Goal: Contribute content: Contribute content

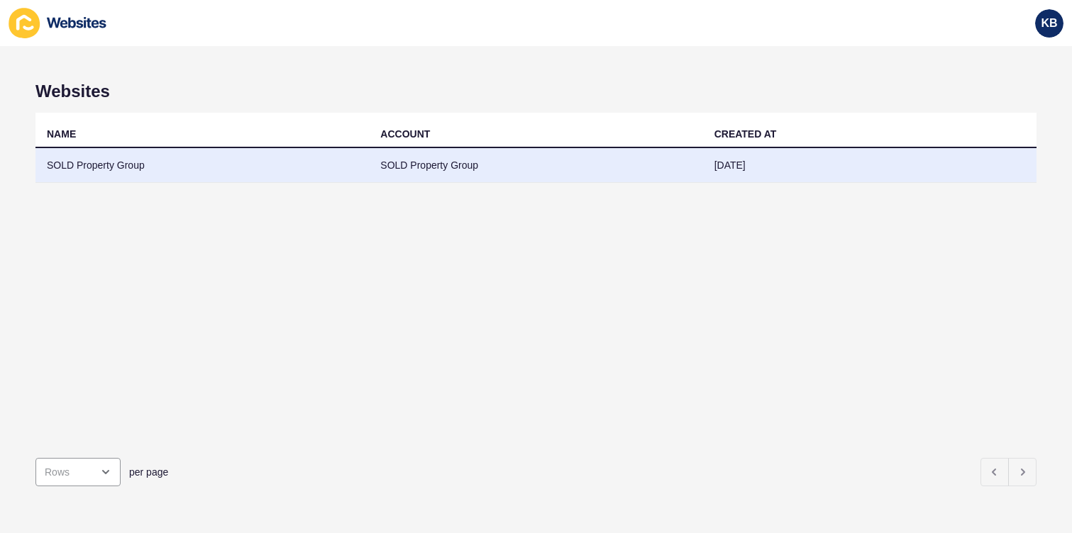
click at [223, 166] on td "SOLD Property Group" at bounding box center [201, 165] width 333 height 35
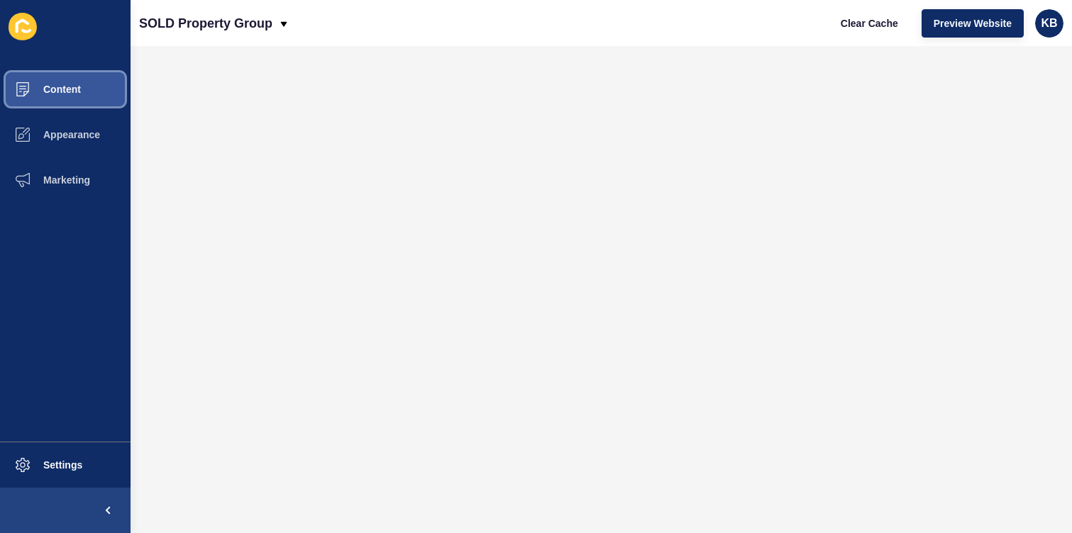
click at [89, 88] on button "Content" at bounding box center [65, 89] width 131 height 45
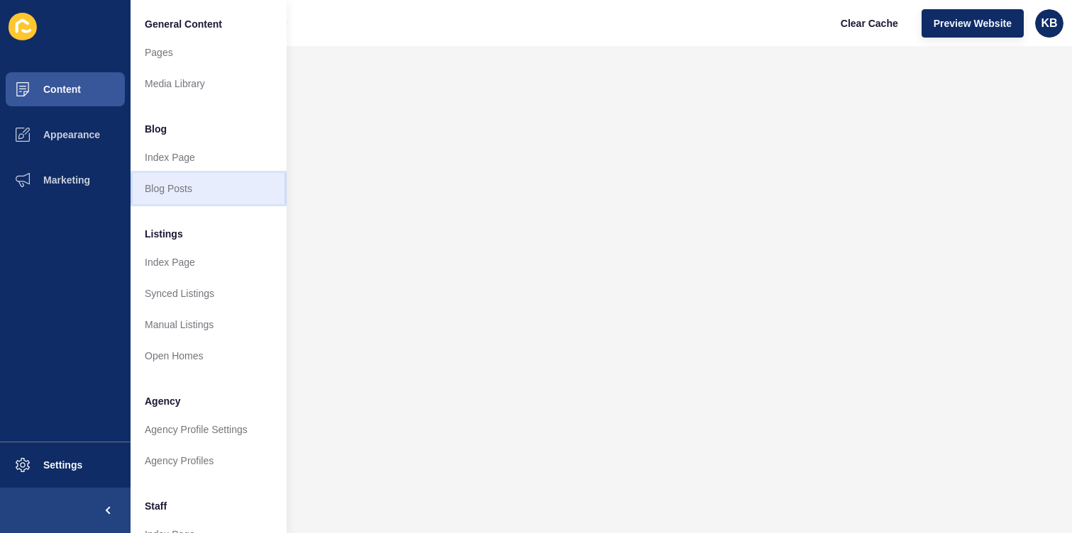
click at [184, 189] on link "Blog Posts" at bounding box center [209, 188] width 156 height 31
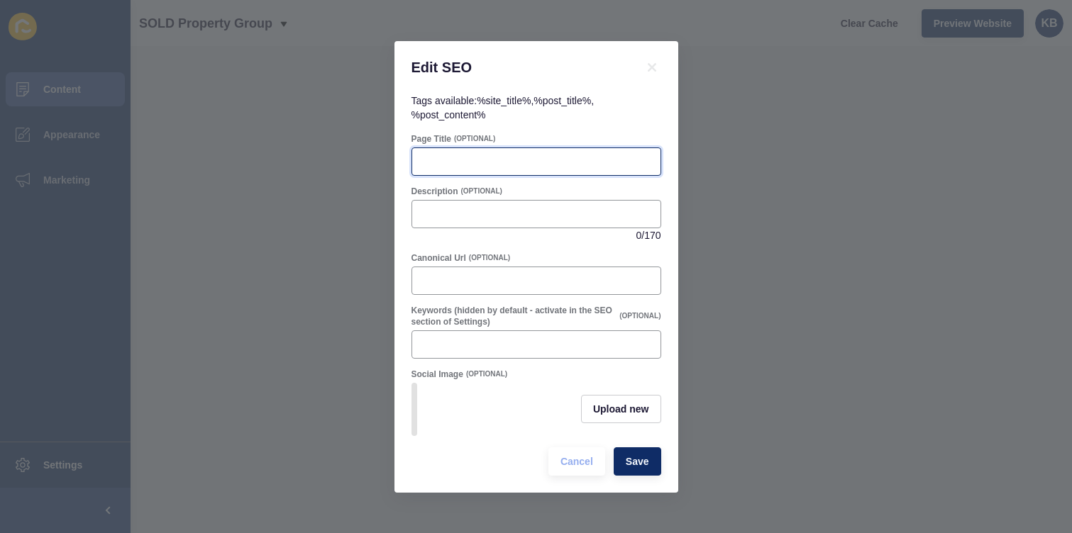
click at [508, 162] on input "Page Title" at bounding box center [536, 162] width 231 height 14
paste input "Record-Breaking Sale at [GEOGRAPHIC_DATA]"
click at [435, 160] on input "391 Belm,ont Road Record-Breaking Sale at [GEOGRAPHIC_DATA]" at bounding box center [536, 162] width 231 height 14
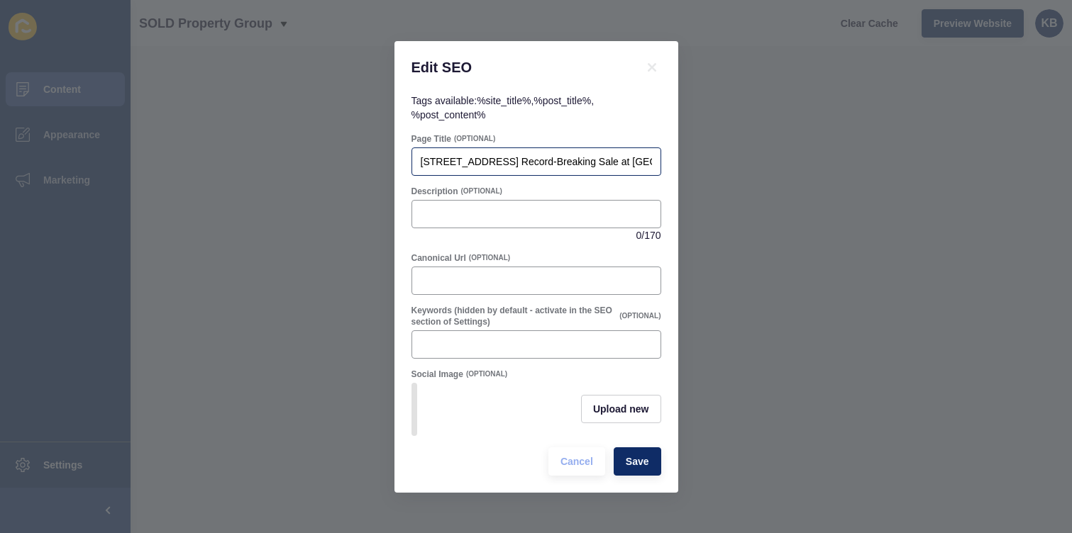
click at [482, 153] on div "[STREET_ADDRESS] Record-Breaking Sale at [GEOGRAPHIC_DATA]" at bounding box center [536, 162] width 250 height 28
click at [570, 157] on input "[STREET_ADDRESS] Record-Breaking Sale at [GEOGRAPHIC_DATA]" at bounding box center [536, 162] width 231 height 14
click at [448, 157] on input "391 Belmont Road Record-Breaking Sale at Belmont Villas" at bounding box center [536, 162] width 231 height 14
click at [422, 162] on input "391 Belmont Road Record-Breaking Sale at Belmont Villas" at bounding box center [536, 162] width 231 height 14
click at [468, 159] on input "391 Belmont Road Record-Breaking Sale at Belmont Villas" at bounding box center [536, 162] width 231 height 14
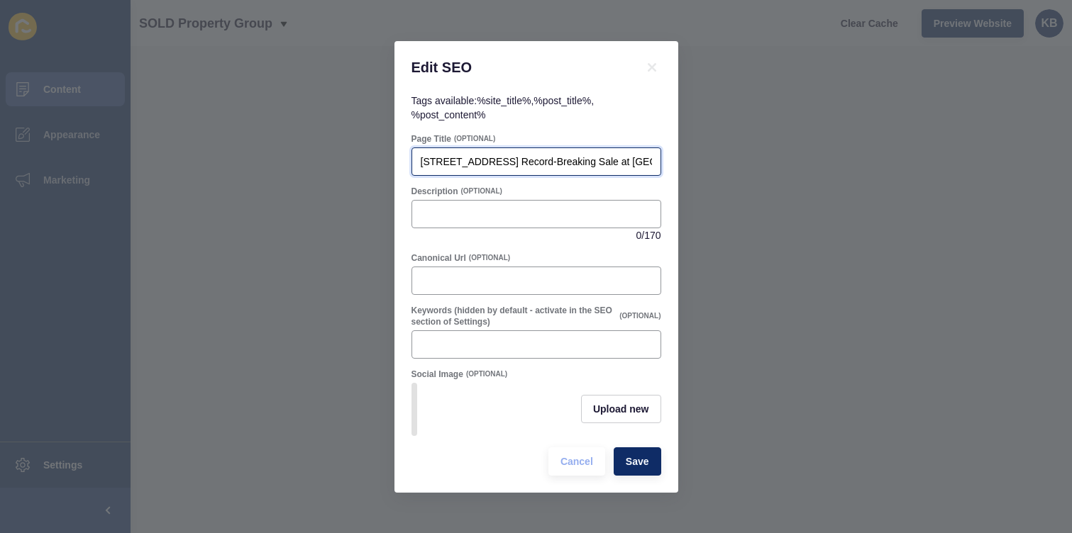
click at [504, 162] on input "391 Belmont Road Record-Breaking Sale at Belmont Villas" at bounding box center [536, 162] width 231 height 14
click at [560, 157] on input "391 Belmont Road - Record-Breaking Sale at Belmont Villas" at bounding box center [536, 162] width 231 height 14
click at [579, 162] on input "391 Belmont Road - Record-Breaking Sale at Belmont Villas" at bounding box center [536, 162] width 231 height 14
type input "391 Belmont Road - Record-Breaking Sale at Belmont Villas"
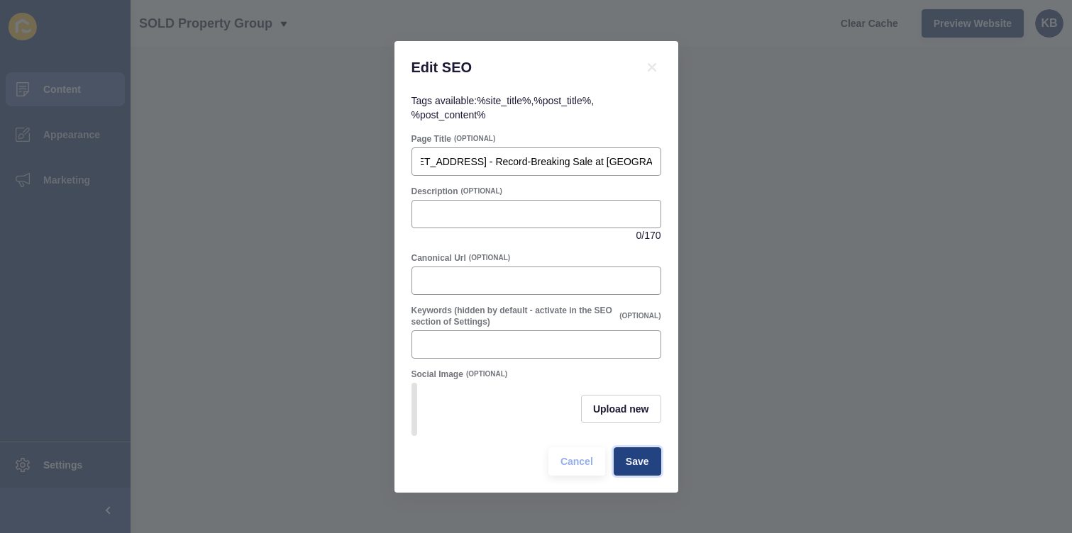
click at [635, 463] on span "Save" at bounding box center [637, 462] width 23 height 14
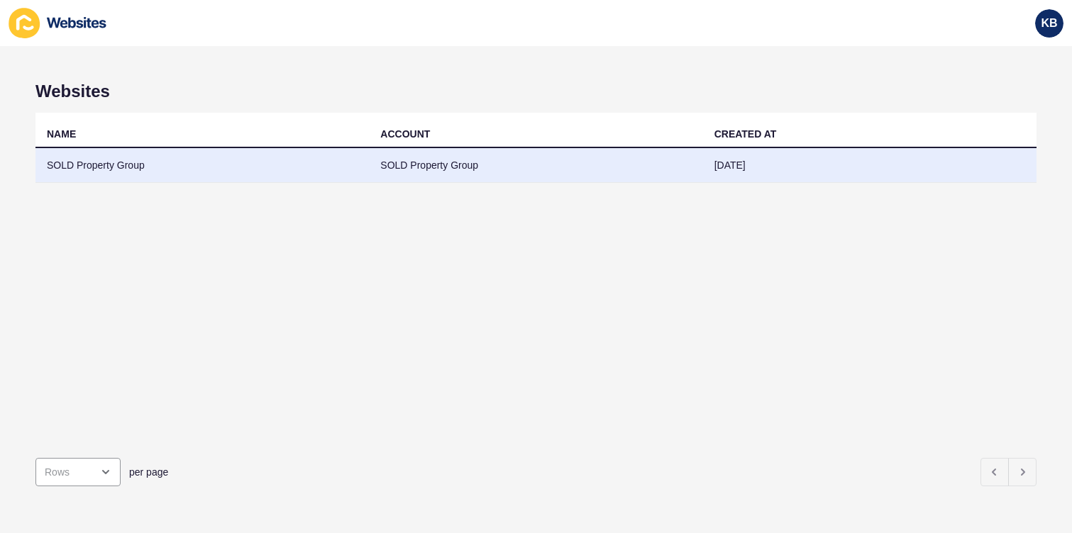
click at [239, 167] on td "SOLD Property Group" at bounding box center [201, 165] width 333 height 35
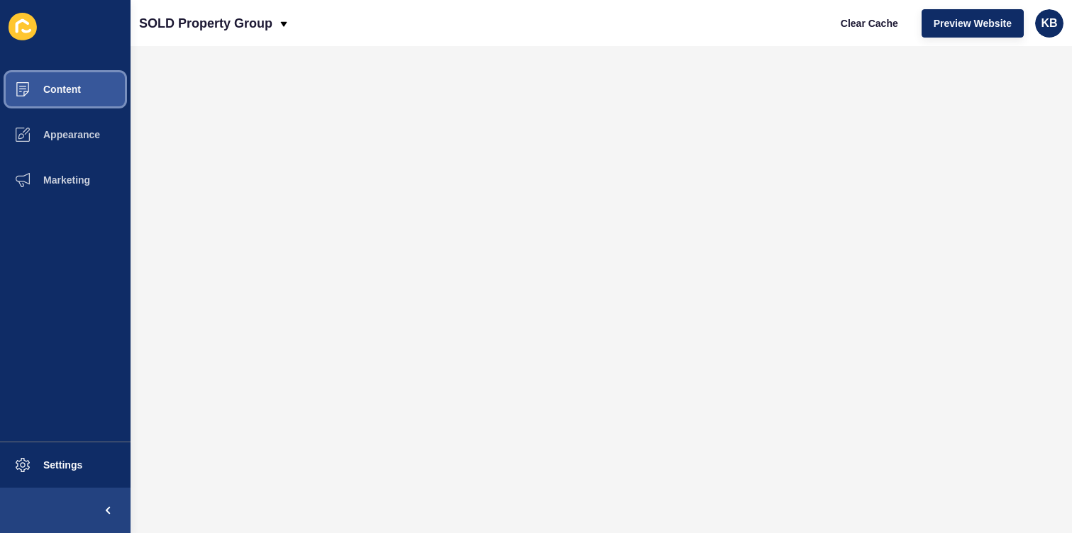
click at [70, 87] on span "Content" at bounding box center [39, 89] width 83 height 11
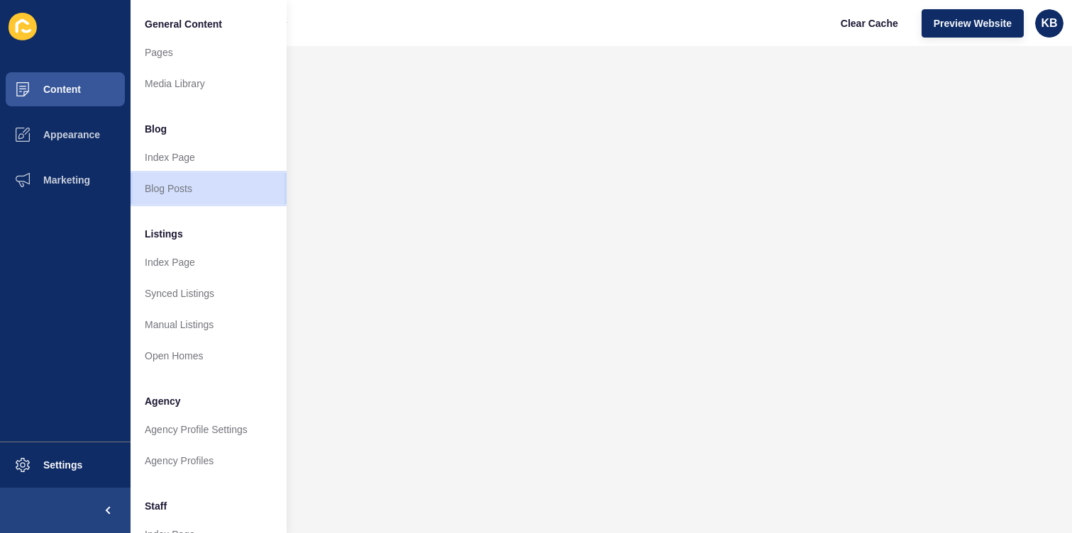
click at [216, 194] on link "Blog Posts" at bounding box center [209, 188] width 156 height 31
